Goal: Navigation & Orientation: Find specific page/section

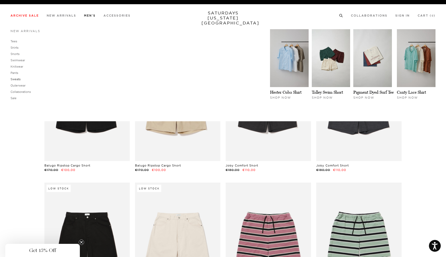
click at [18, 79] on link "Sweats" at bounding box center [16, 79] width 10 height 4
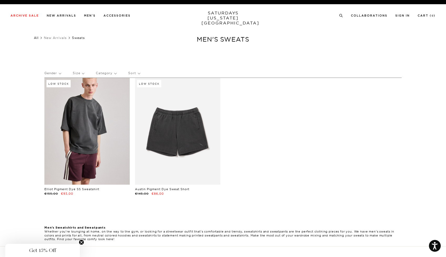
click at [38, 38] on link "All" at bounding box center [36, 38] width 5 height 4
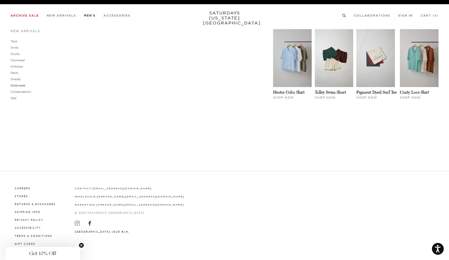
click at [17, 84] on link "Outerwear" at bounding box center [18, 86] width 15 height 4
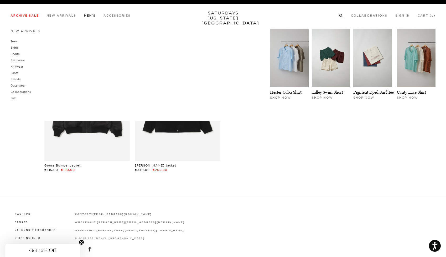
click at [87, 17] on link "Men's" at bounding box center [90, 15] width 12 height 3
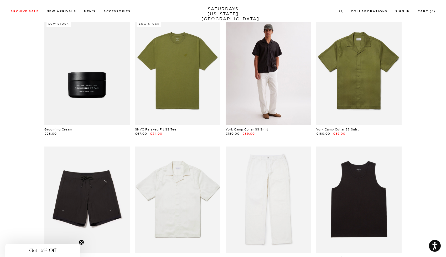
scroll to position [3757, 0]
